Goal: Submit feedback/report problem: Leave review/rating

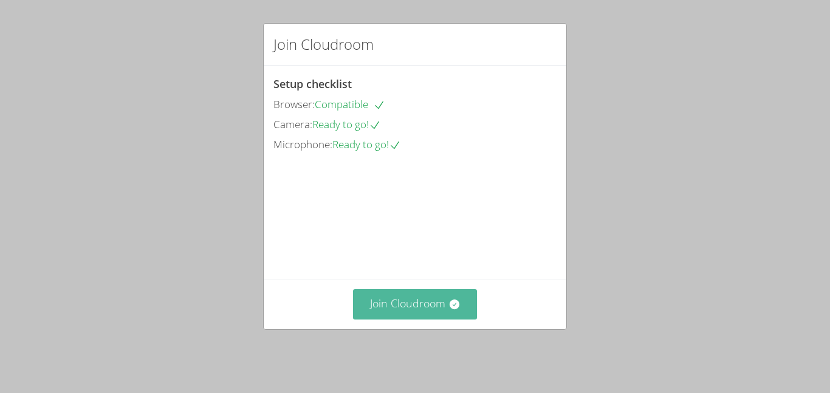
click at [452, 307] on icon at bounding box center [455, 304] width 12 height 12
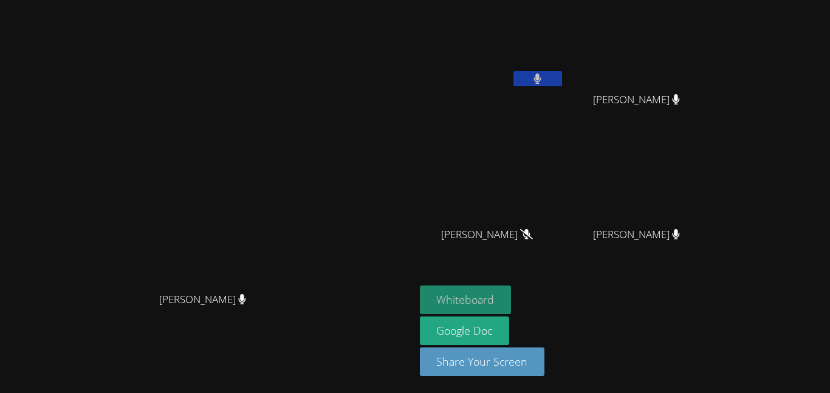
click at [512, 303] on button "Whiteboard" at bounding box center [466, 300] width 92 height 29
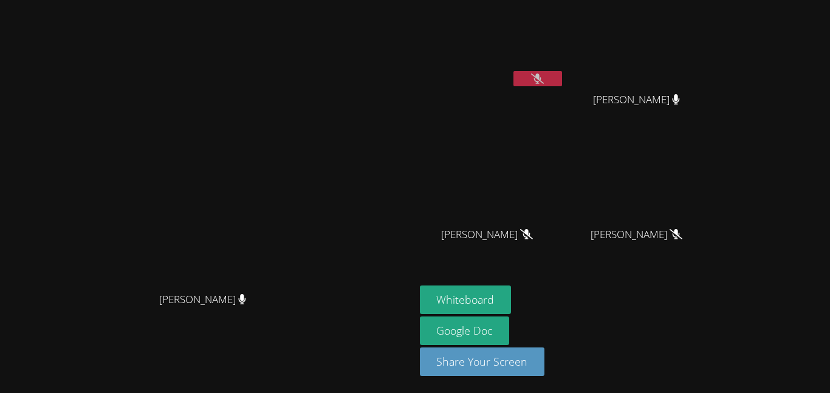
click at [562, 75] on button at bounding box center [538, 78] width 49 height 15
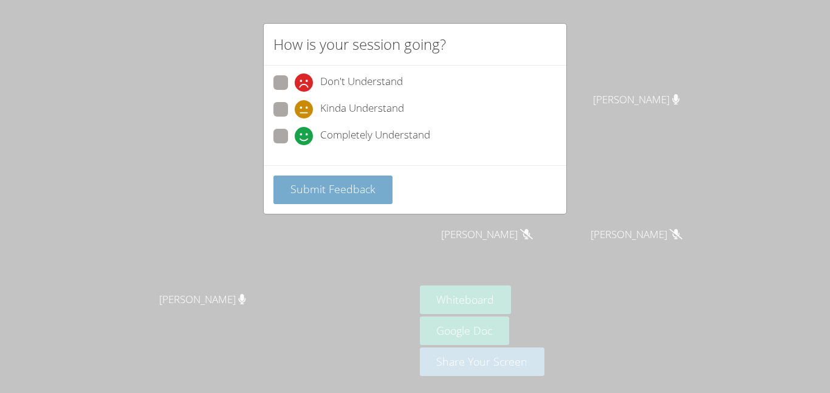
click at [319, 182] on span "Submit Feedback" at bounding box center [332, 189] width 85 height 15
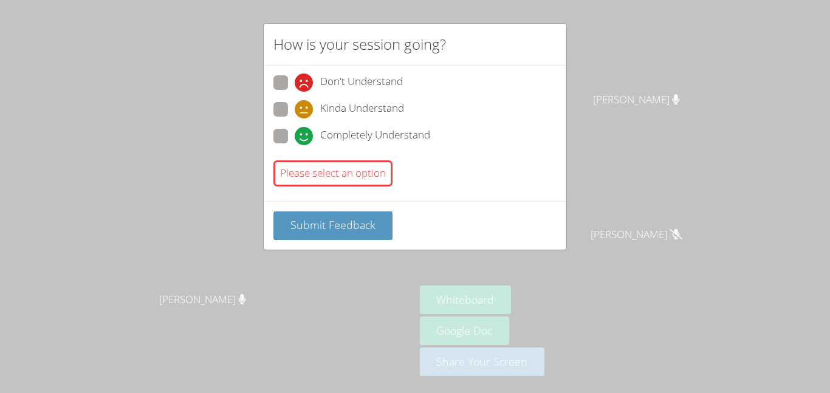
click at [295, 145] on span at bounding box center [295, 145] width 0 height 0
click at [295, 139] on input "Completely Understand" at bounding box center [300, 134] width 10 height 10
radio input "true"
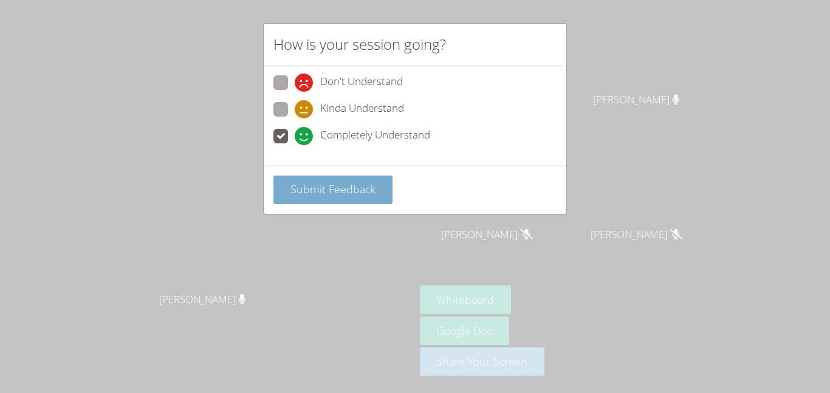
click at [326, 197] on button "Submit Feedback" at bounding box center [332, 190] width 119 height 29
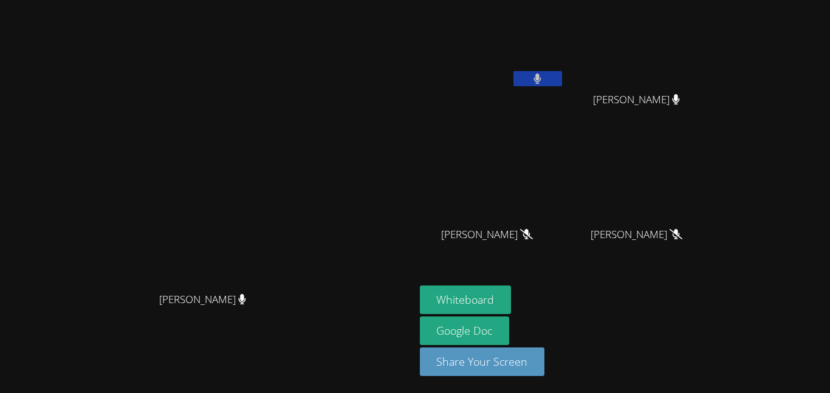
drag, startPoint x: 636, startPoint y: 80, endPoint x: 643, endPoint y: 83, distance: 7.3
click at [562, 83] on button at bounding box center [538, 78] width 49 height 15
